Goal: Information Seeking & Learning: Check status

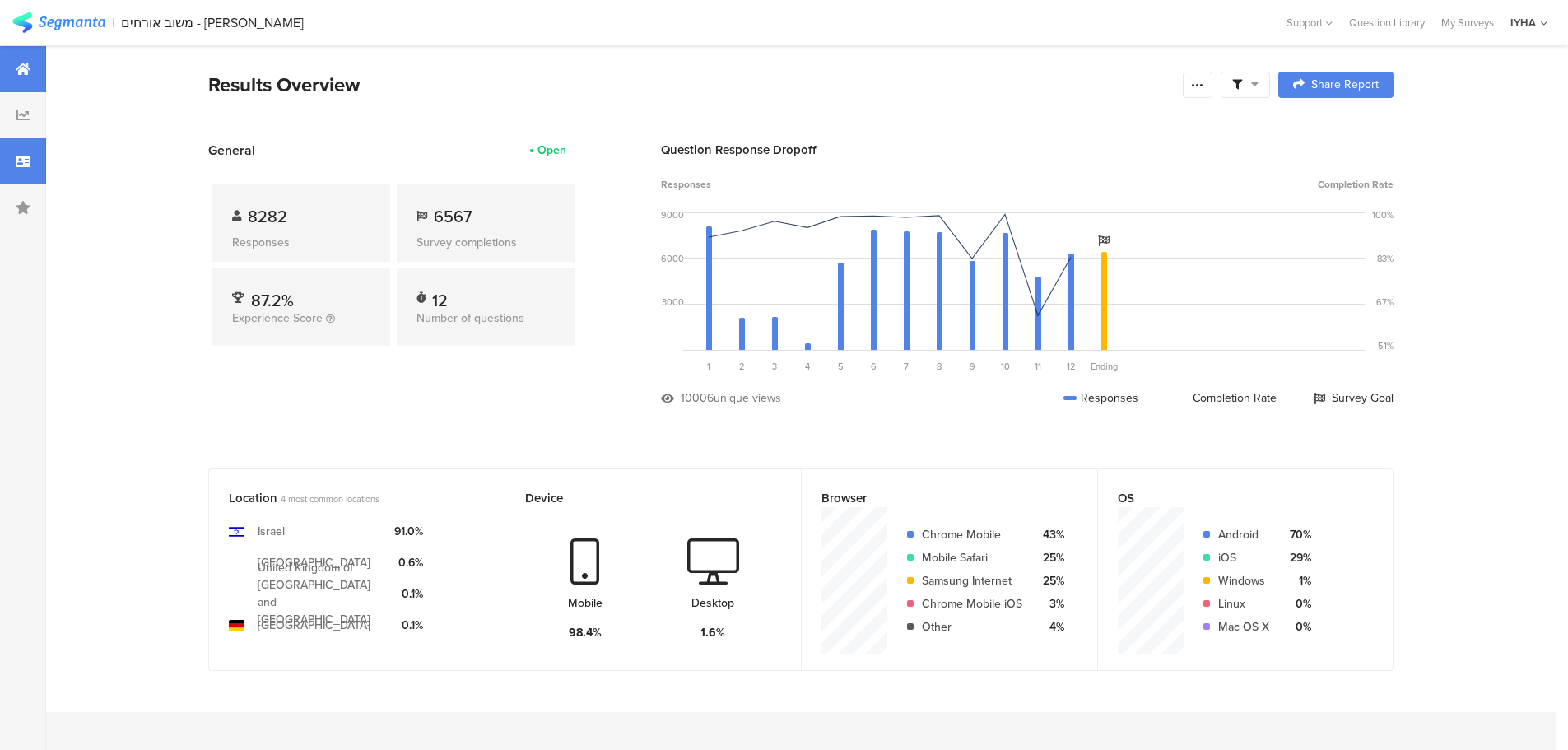
click at [33, 164] on div at bounding box center [23, 161] width 46 height 46
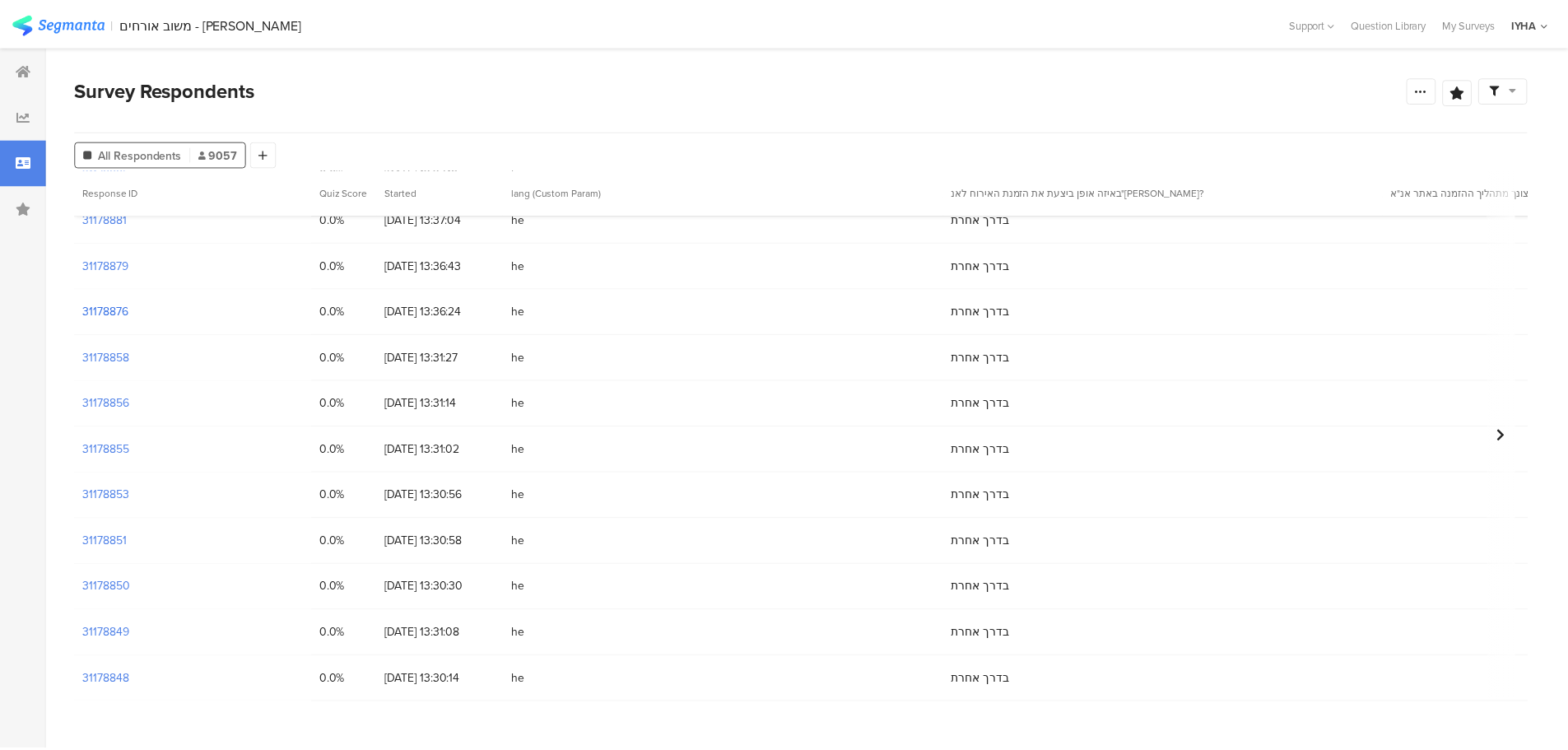
scroll to position [432, 0]
click at [100, 406] on section "31178858" at bounding box center [106, 404] width 47 height 17
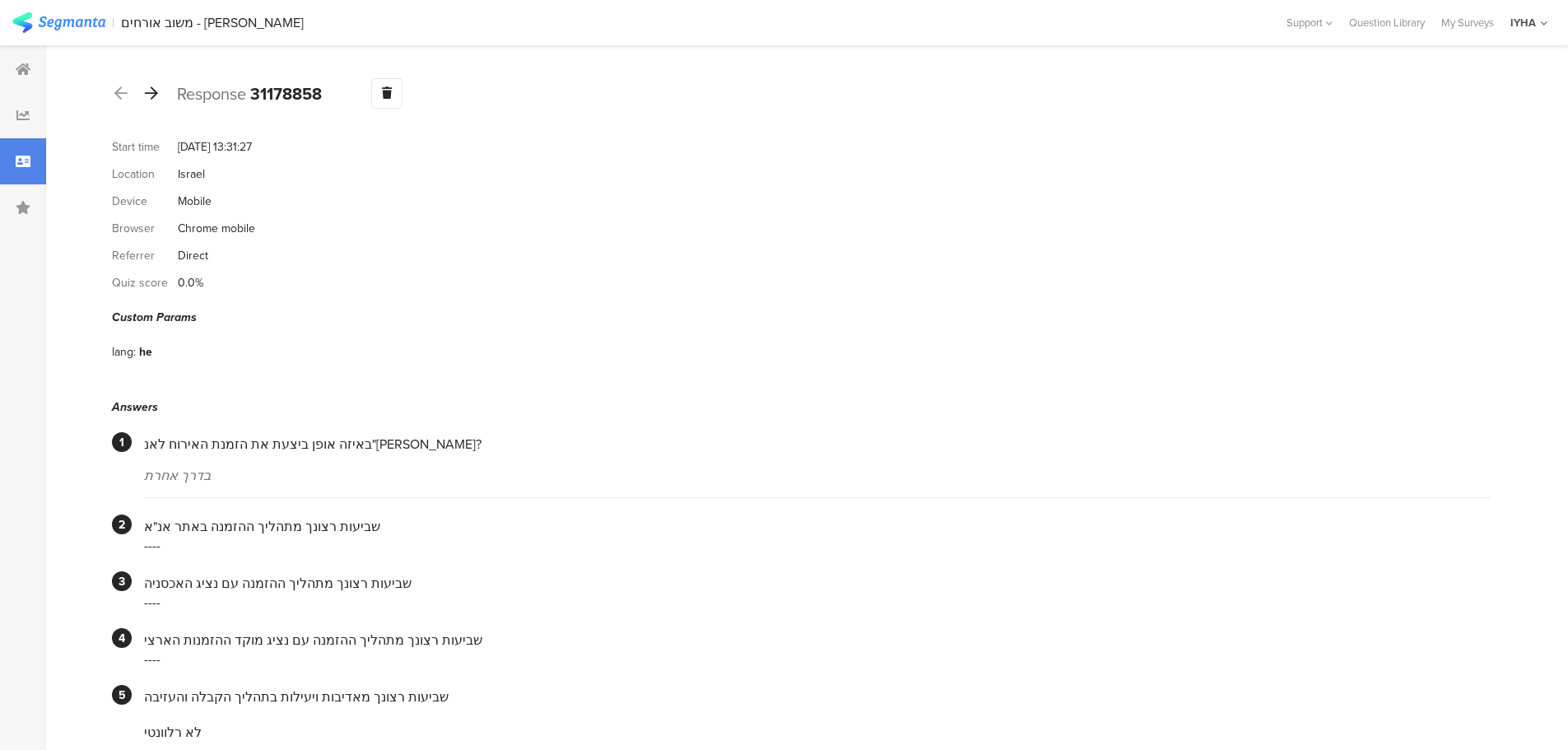
click at [150, 89] on icon at bounding box center [151, 92] width 13 height 15
click at [162, 90] on div "Response 31178879 Warning Delete Cancel" at bounding box center [800, 94] width 1378 height 31
click at [160, 90] on div "Response 31178879 Warning Delete Cancel" at bounding box center [800, 94] width 1378 height 31
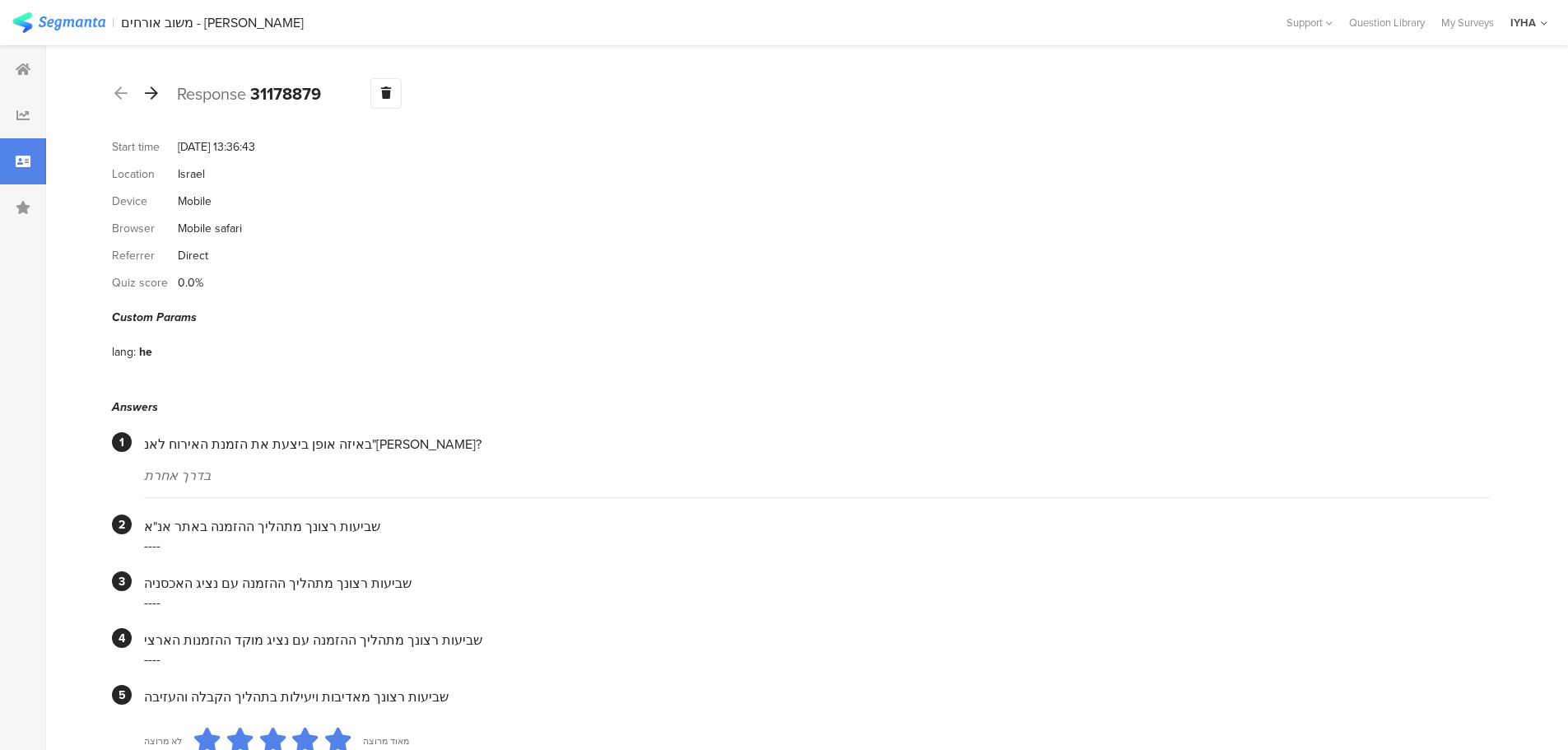
click at [157, 93] on icon at bounding box center [151, 92] width 13 height 15
click at [153, 93] on icon at bounding box center [151, 92] width 13 height 15
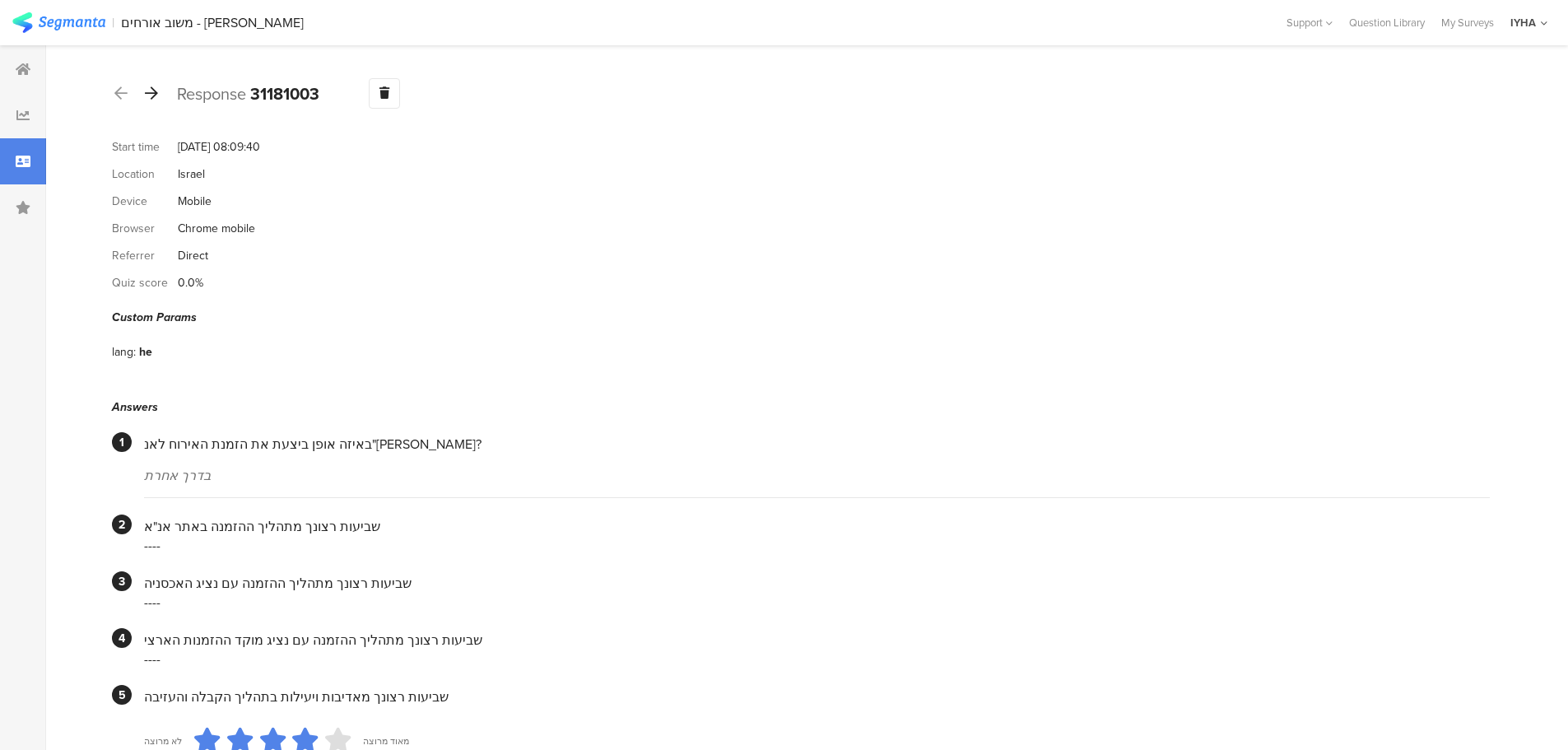
click at [152, 86] on icon at bounding box center [151, 92] width 13 height 15
click at [151, 96] on icon at bounding box center [151, 92] width 13 height 15
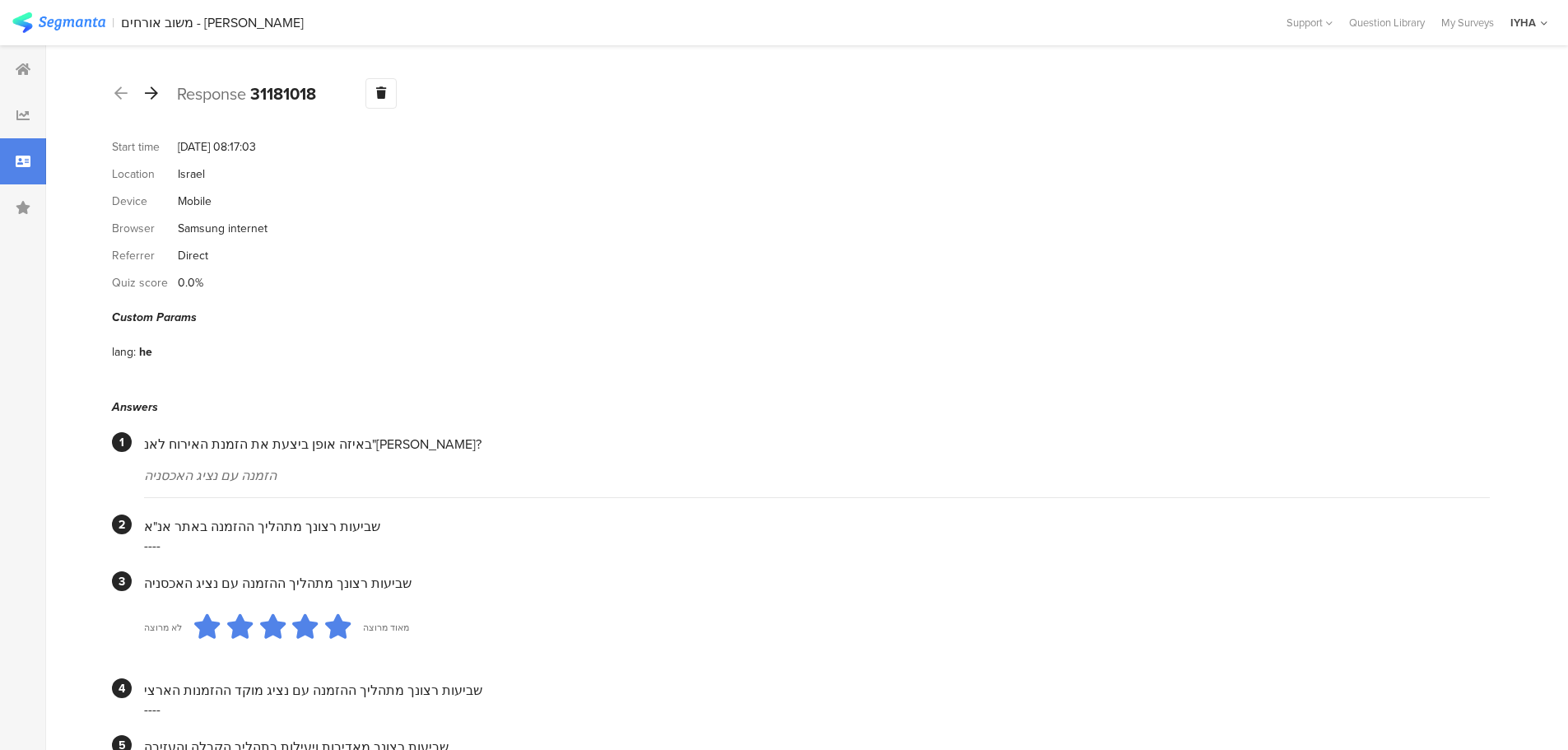
click at [148, 86] on icon at bounding box center [151, 92] width 13 height 15
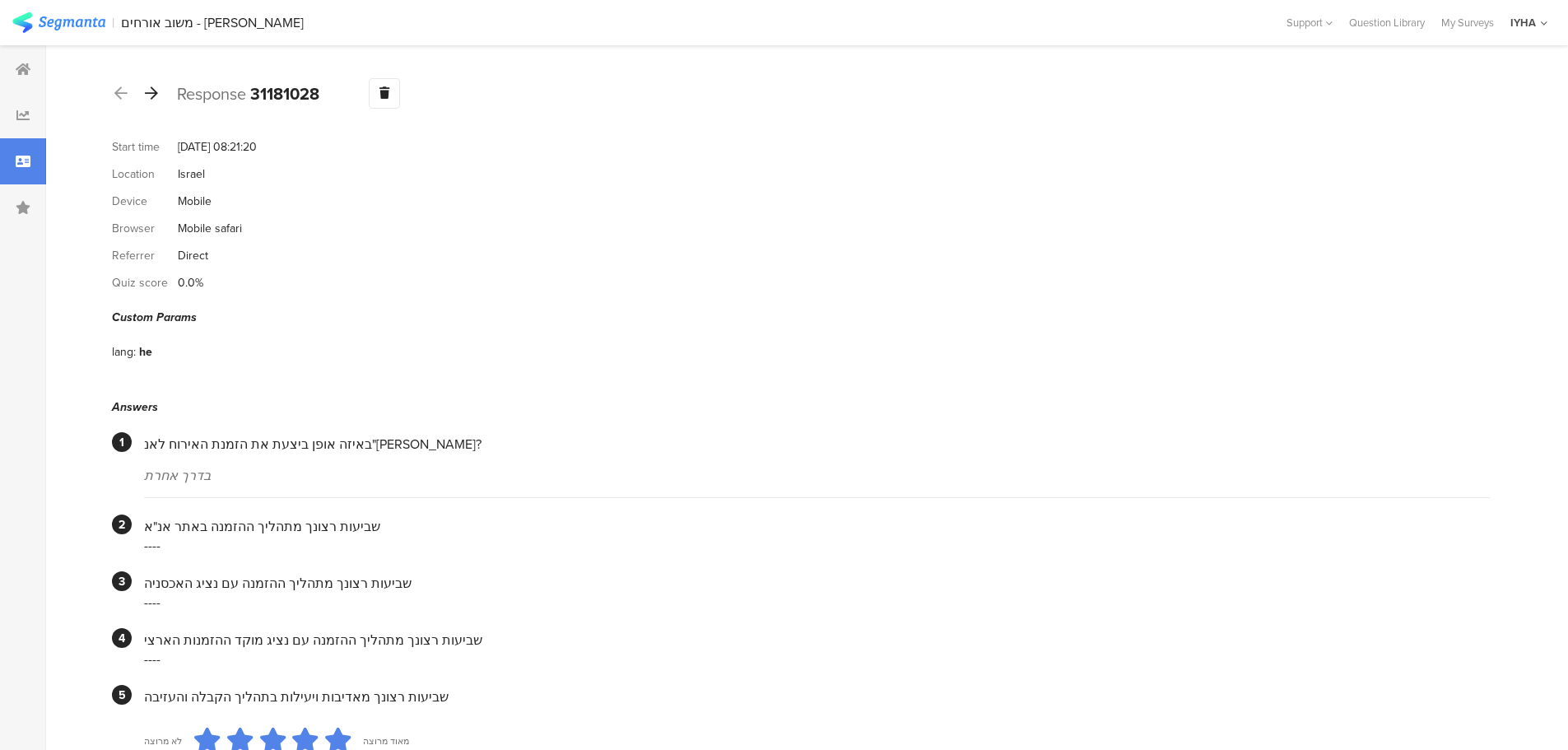
click at [154, 95] on icon at bounding box center [151, 92] width 13 height 15
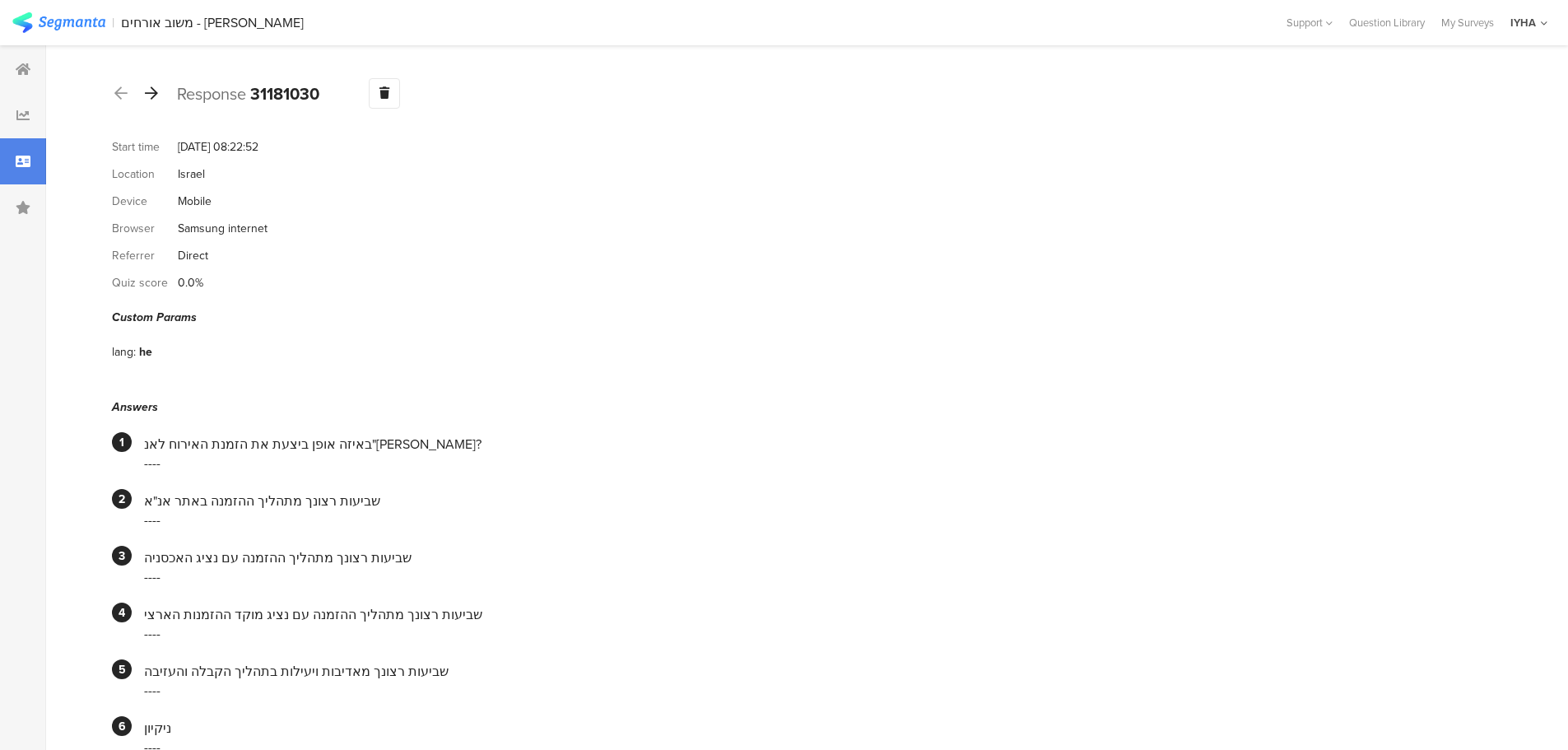
click at [151, 90] on icon at bounding box center [151, 92] width 13 height 15
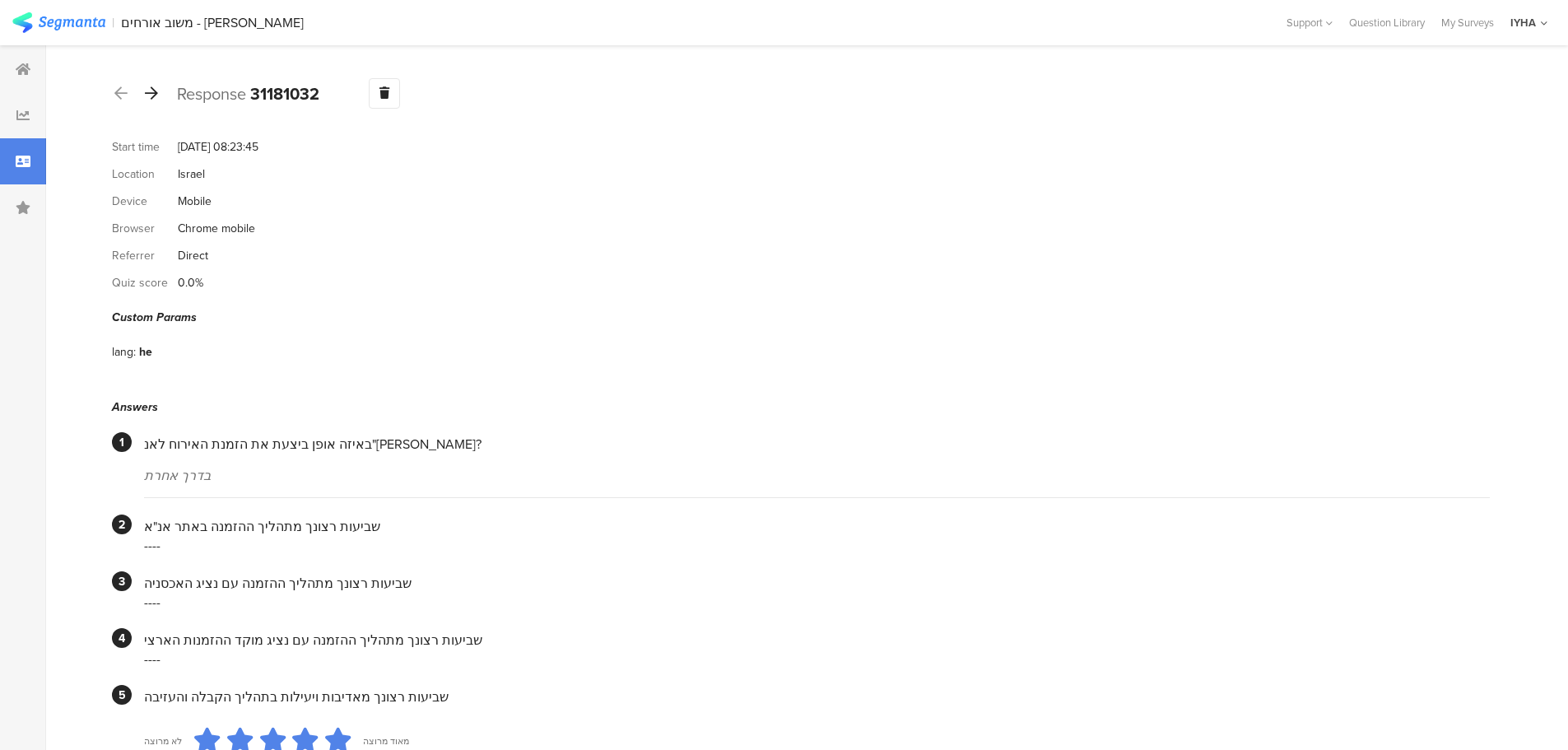
click at [151, 96] on icon at bounding box center [151, 92] width 13 height 15
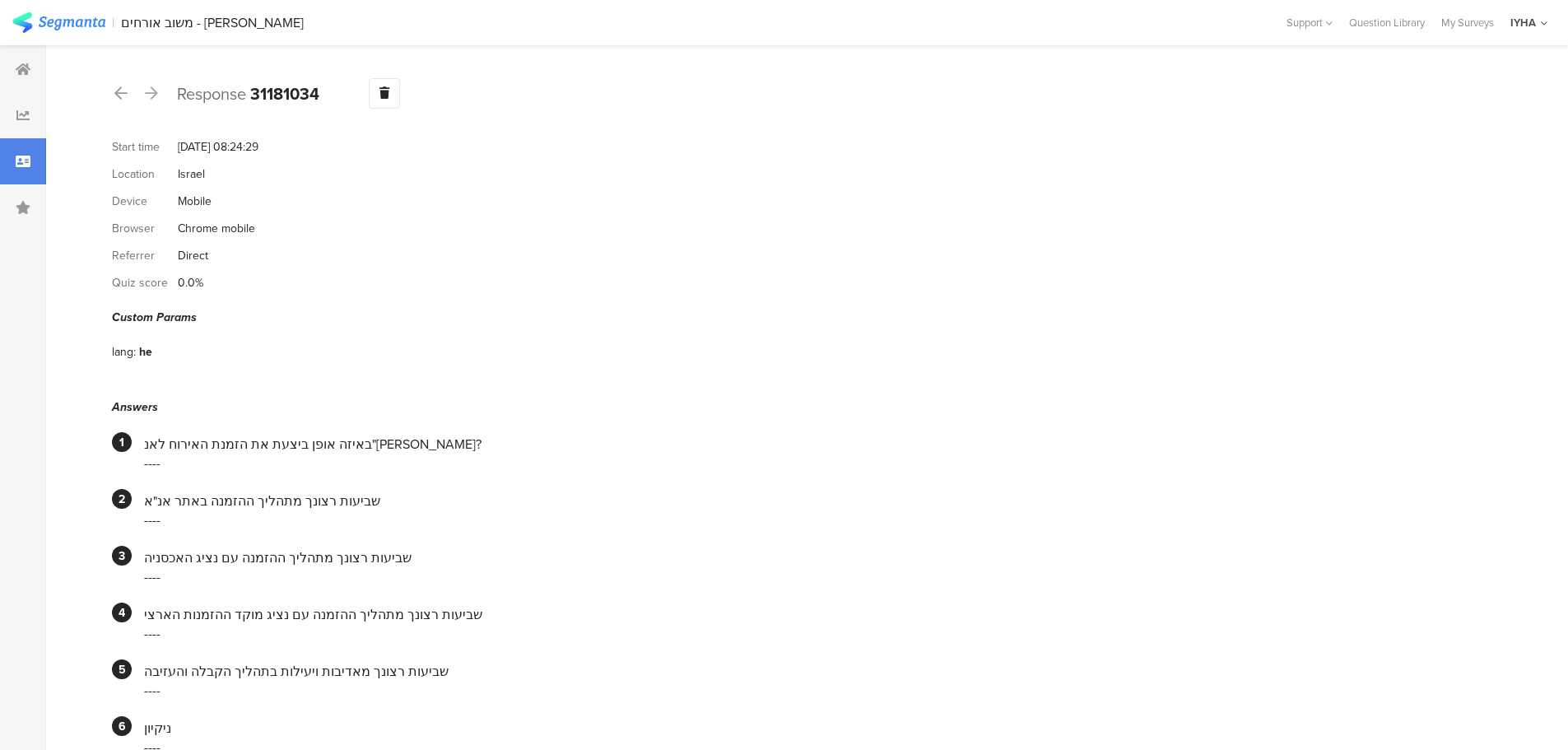
click at [155, 97] on icon at bounding box center [151, 92] width 13 height 15
click at [151, 102] on div at bounding box center [151, 94] width 18 height 26
